Goal: Task Accomplishment & Management: Use online tool/utility

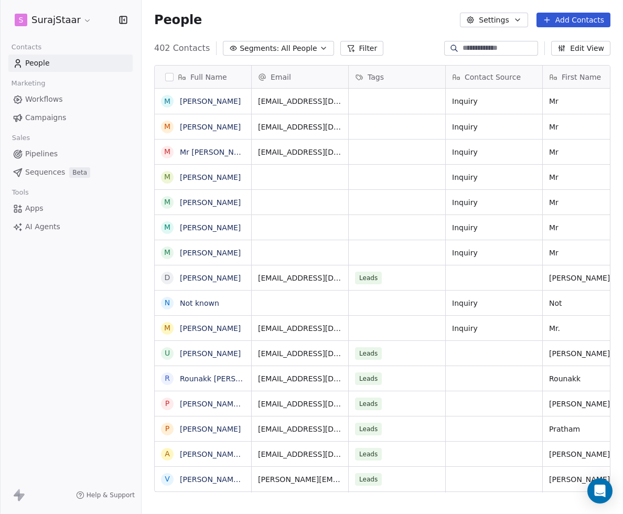
scroll to position [452, 481]
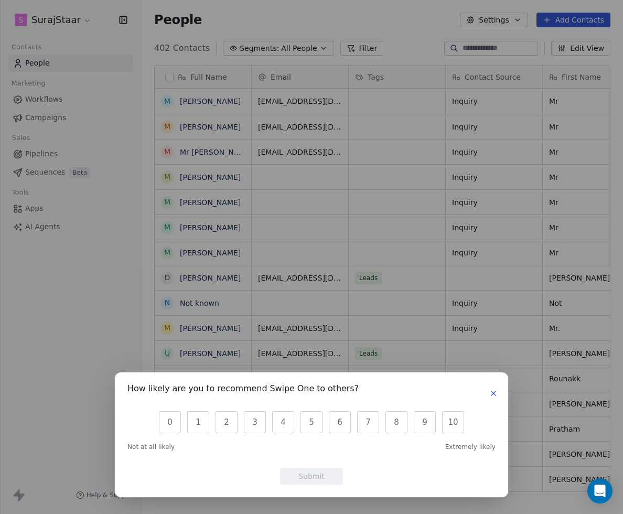
click at [499, 396] on button "button" at bounding box center [493, 393] width 13 height 13
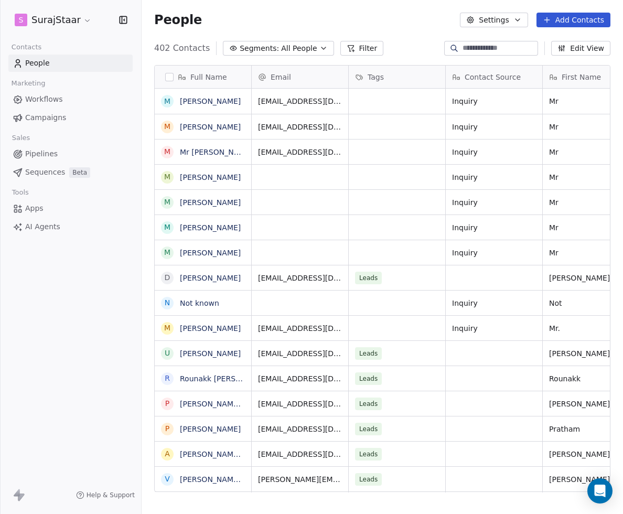
click at [47, 119] on span "Campaigns" at bounding box center [45, 117] width 41 height 11
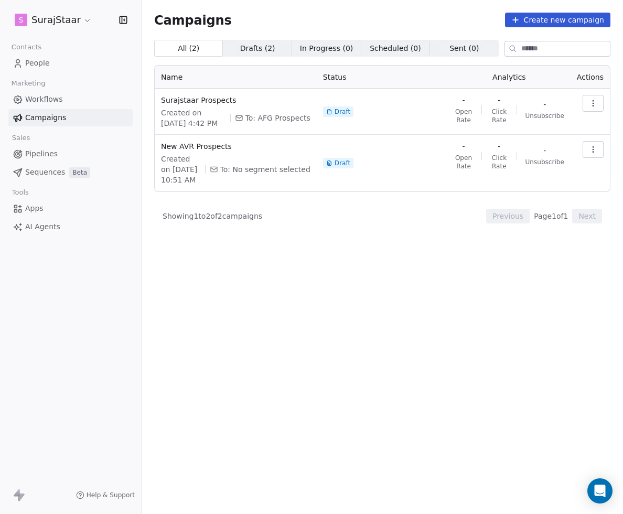
click at [38, 99] on span "Workflows" at bounding box center [44, 99] width 38 height 11
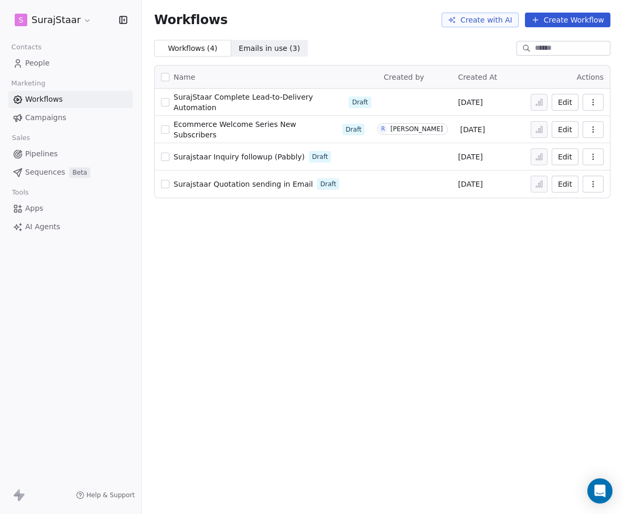
click at [571, 160] on button "Edit" at bounding box center [565, 156] width 27 height 17
